Goal: Transaction & Acquisition: Purchase product/service

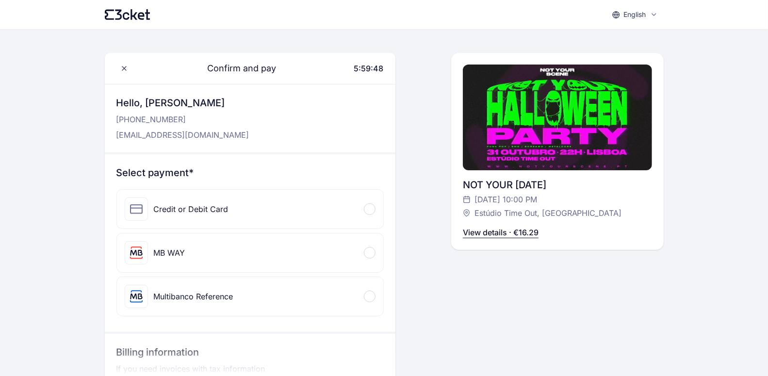
click at [234, 245] on div "MB WAY" at bounding box center [250, 252] width 266 height 39
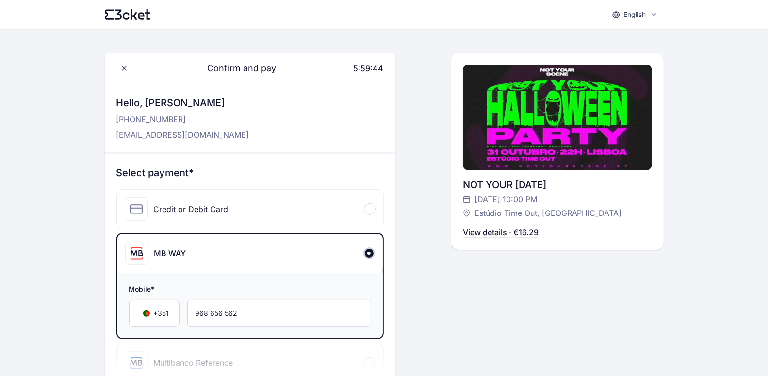
drag, startPoint x: 356, startPoint y: 68, endPoint x: 387, endPoint y: 67, distance: 31.1
click at [387, 67] on div "Confirm and pay 5:59:44" at bounding box center [250, 68] width 290 height 31
click at [373, 67] on span "5:59:43" at bounding box center [369, 69] width 30 height 10
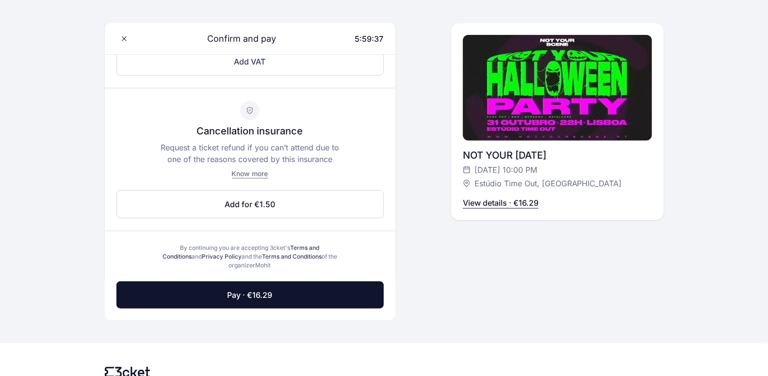
scroll to position [407, 0]
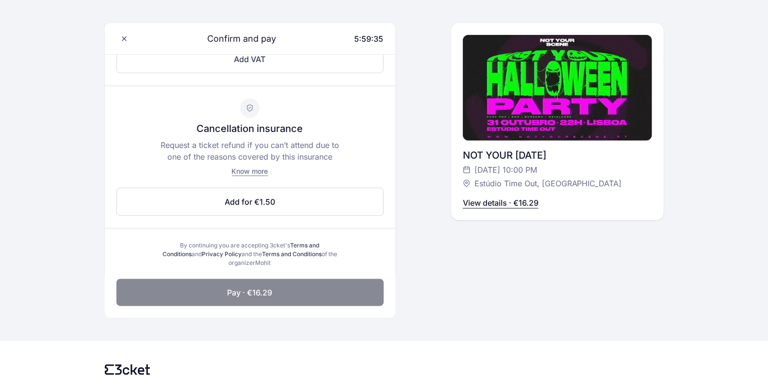
click at [307, 293] on button "Pay · €16.29" at bounding box center [249, 292] width 267 height 27
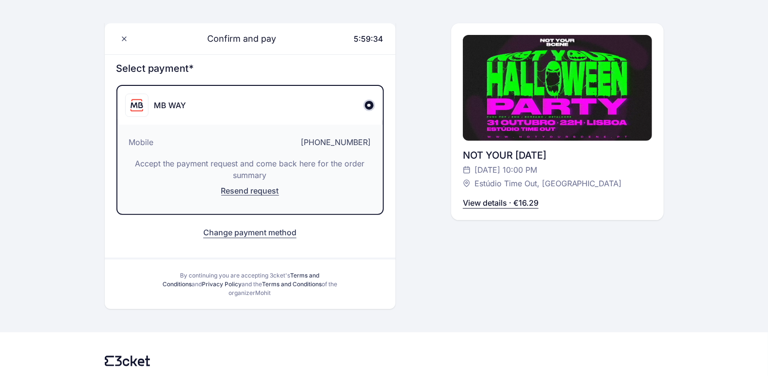
scroll to position [99, 0]
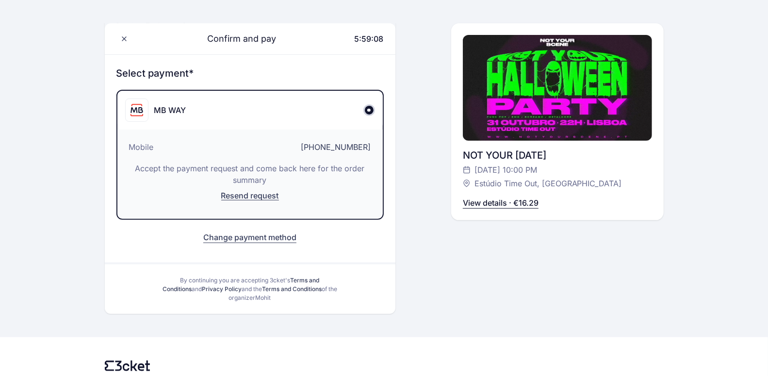
click at [582, 290] on div "Confirm and pay 5:59:08 Hello, Ana Silva +351 968 656 562 bexiza@gmail.com NOT …" at bounding box center [557, 133] width 212 height 360
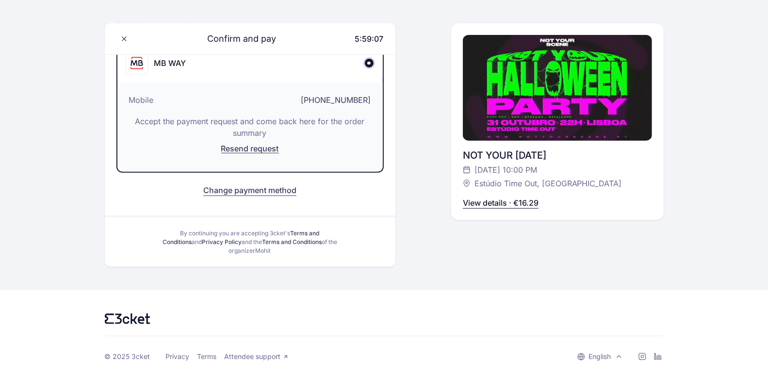
scroll to position [0, 0]
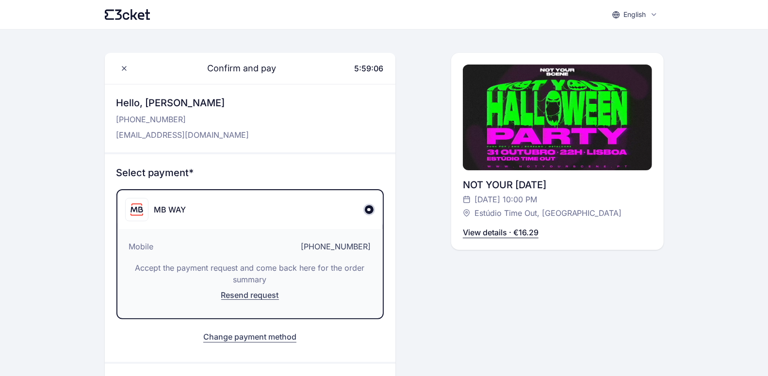
click at [724, 166] on div "English English Português Català Español Français Confirm and pay 5:59:06 Hello…" at bounding box center [384, 261] width 768 height 523
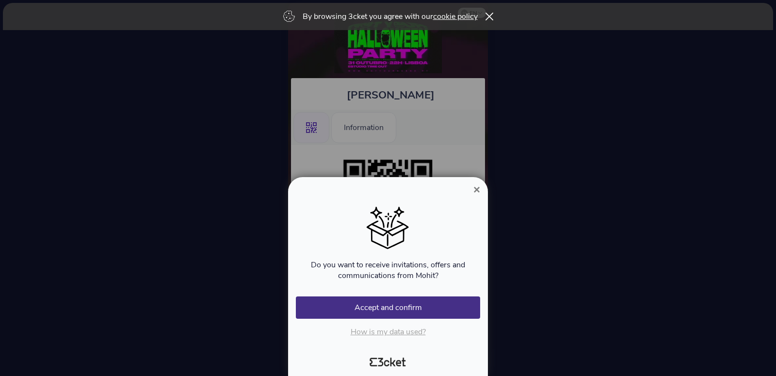
click at [474, 187] on span "×" at bounding box center [476, 189] width 7 height 13
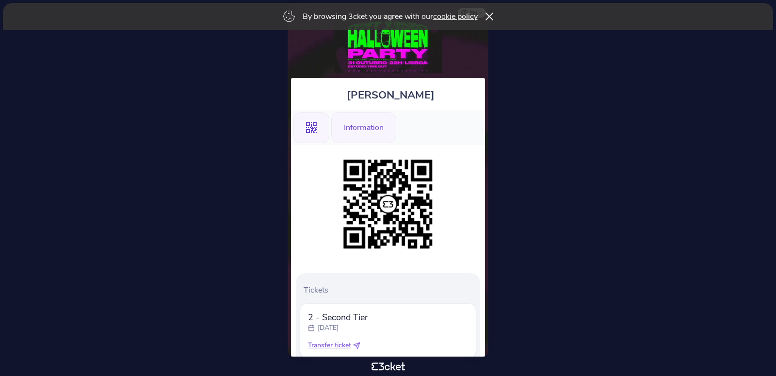
click at [356, 134] on div "Information" at bounding box center [363, 127] width 65 height 31
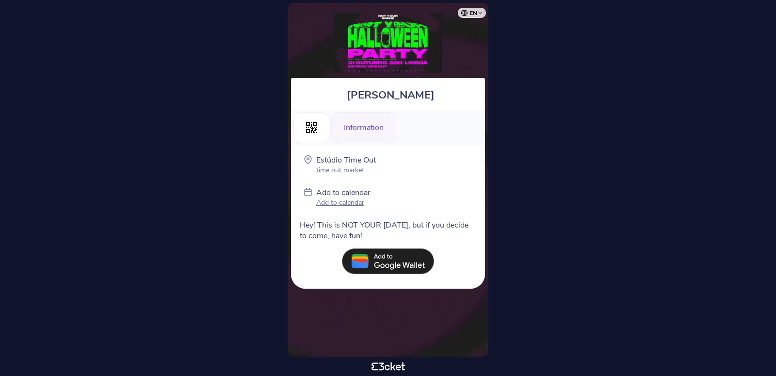
click at [446, 118] on ul ".st0{fill-rule:evenodd;clip-rule:evenodd;} Information" at bounding box center [388, 127] width 194 height 35
click at [409, 346] on div "[PERSON_NAME] .st0{fill-rule:evenodd;clip-rule:evenodd;} Information Estúdio Ti…" at bounding box center [388, 180] width 200 height 354
click at [399, 316] on div "[PERSON_NAME] .st0{fill-rule:evenodd;clip-rule:evenodd;} Information Estúdio Ti…" at bounding box center [388, 180] width 200 height 354
click at [309, 129] on icon at bounding box center [311, 127] width 11 height 11
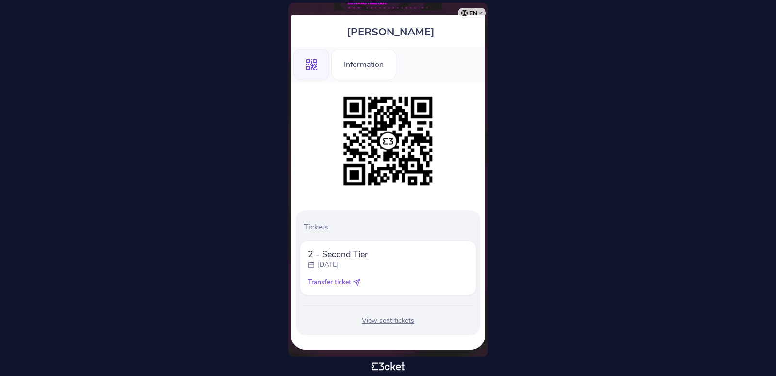
scroll to position [68, 0]
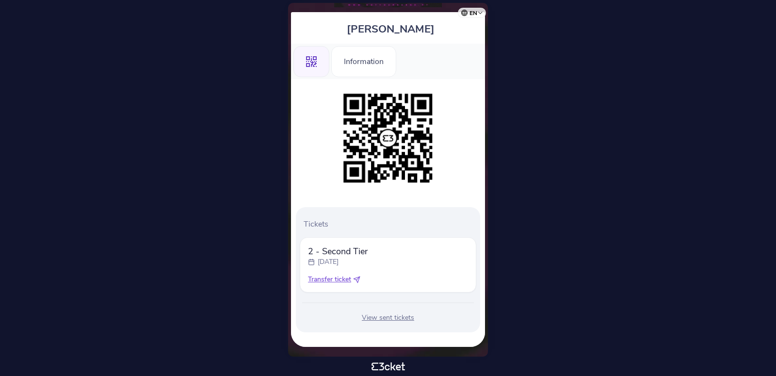
drag, startPoint x: 312, startPoint y: 251, endPoint x: 399, endPoint y: 254, distance: 86.4
click at [399, 254] on div "2 - Second Tier Friday, 31 Oct" at bounding box center [388, 255] width 160 height 21
click at [401, 255] on div "2 - Second Tier Friday, 31 Oct" at bounding box center [388, 255] width 160 height 21
click at [630, 45] on html "en Português (Portugal) English Español Catalan Français Ana Silva .st0{fill-ru…" at bounding box center [388, 188] width 776 height 376
